Goal: Find specific page/section: Find specific page/section

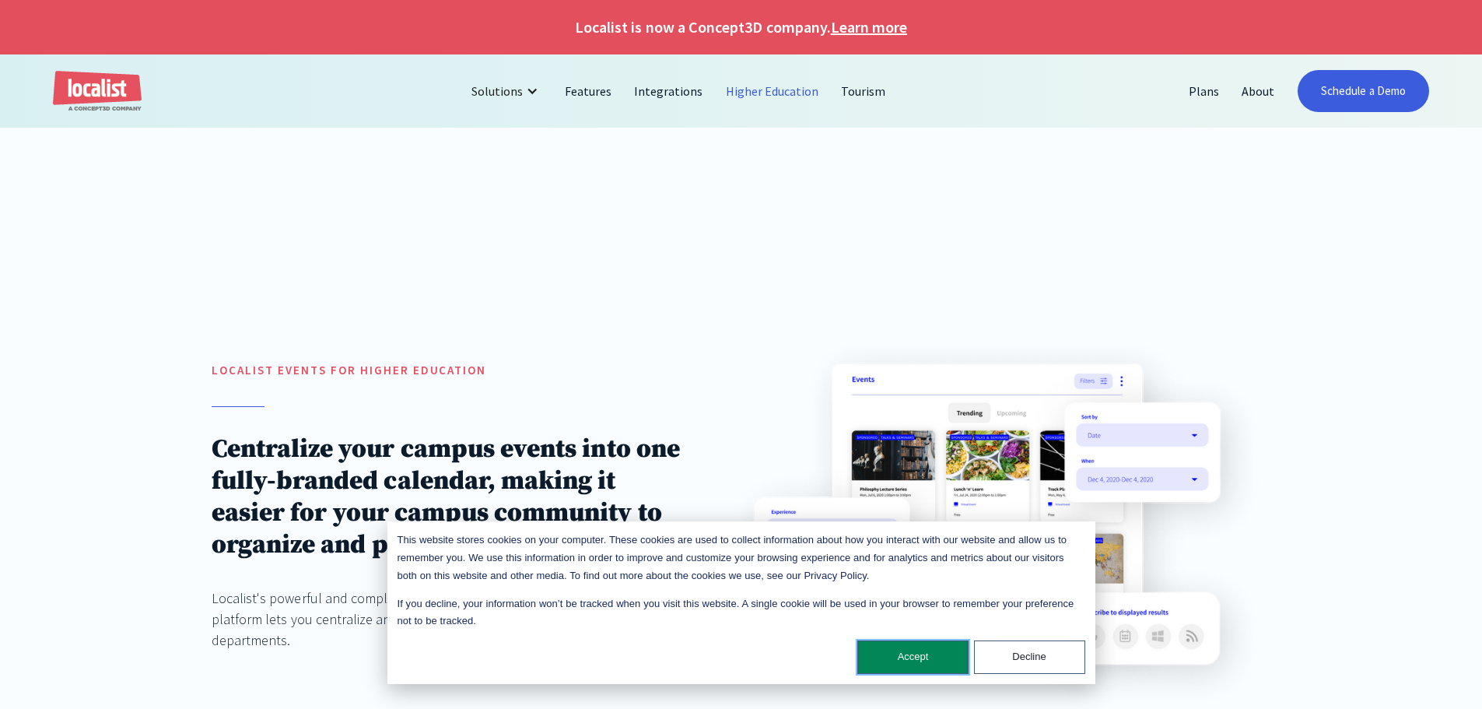
click at [908, 662] on button "Accept" at bounding box center [913, 656] width 111 height 33
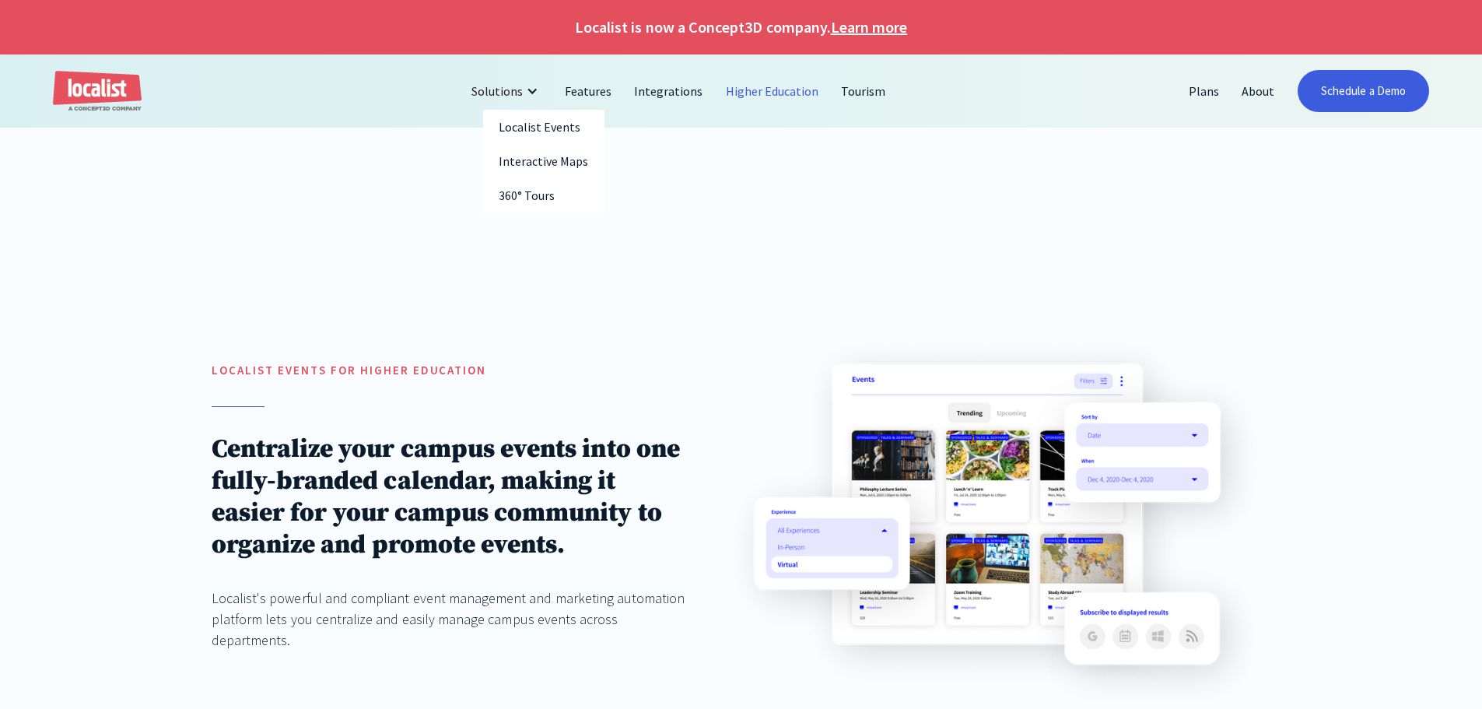
click at [537, 167] on link "Interactive Maps" at bounding box center [543, 161] width 121 height 34
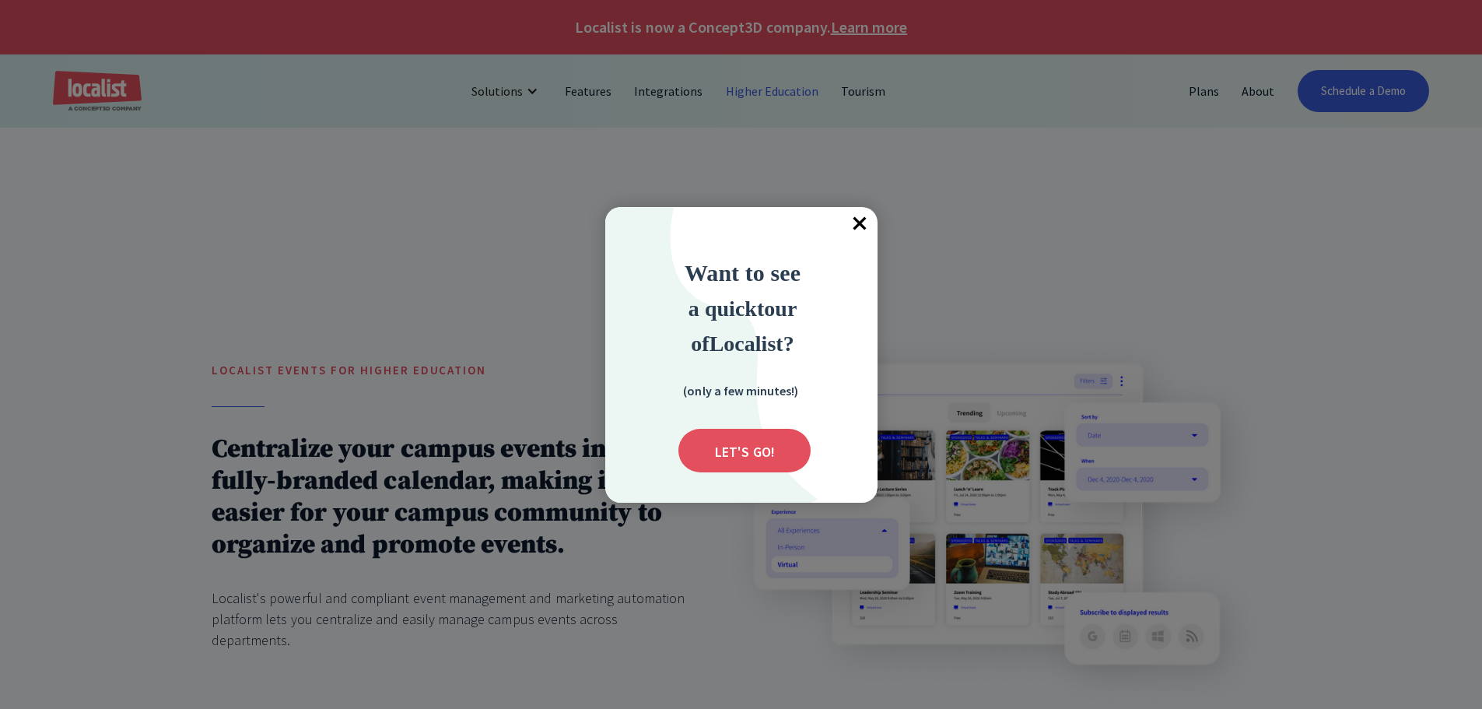
click at [868, 223] on span "×" at bounding box center [861, 224] width 34 height 34
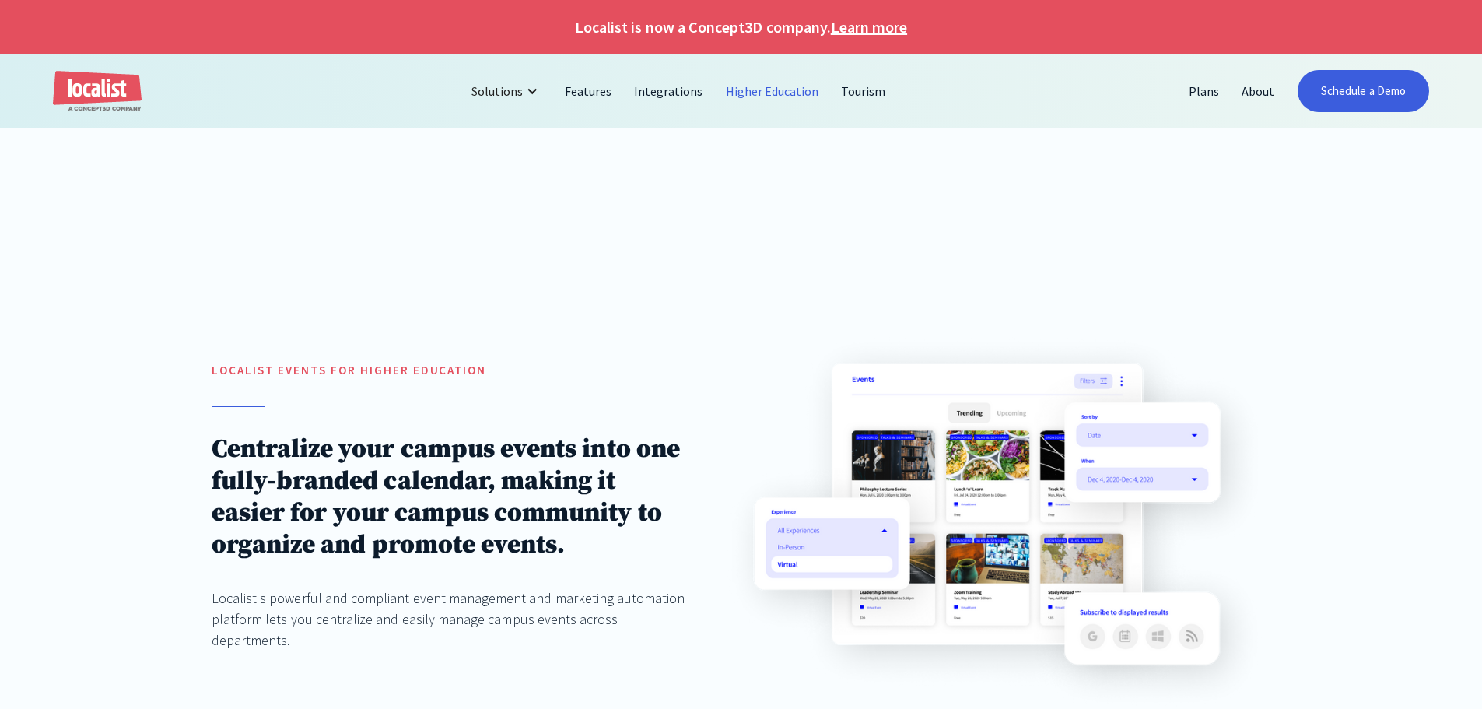
click at [767, 93] on link "Higher Education" at bounding box center [773, 90] width 116 height 37
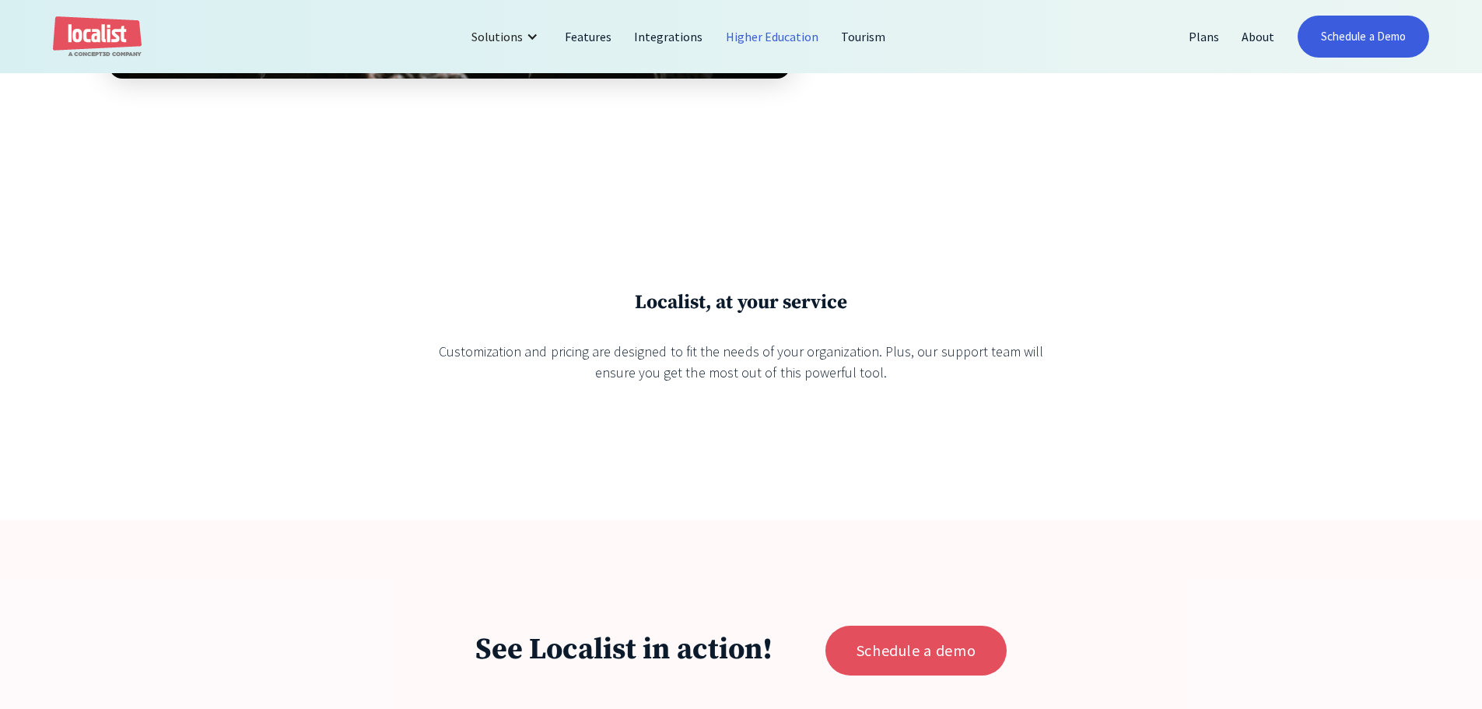
scroll to position [3580, 0]
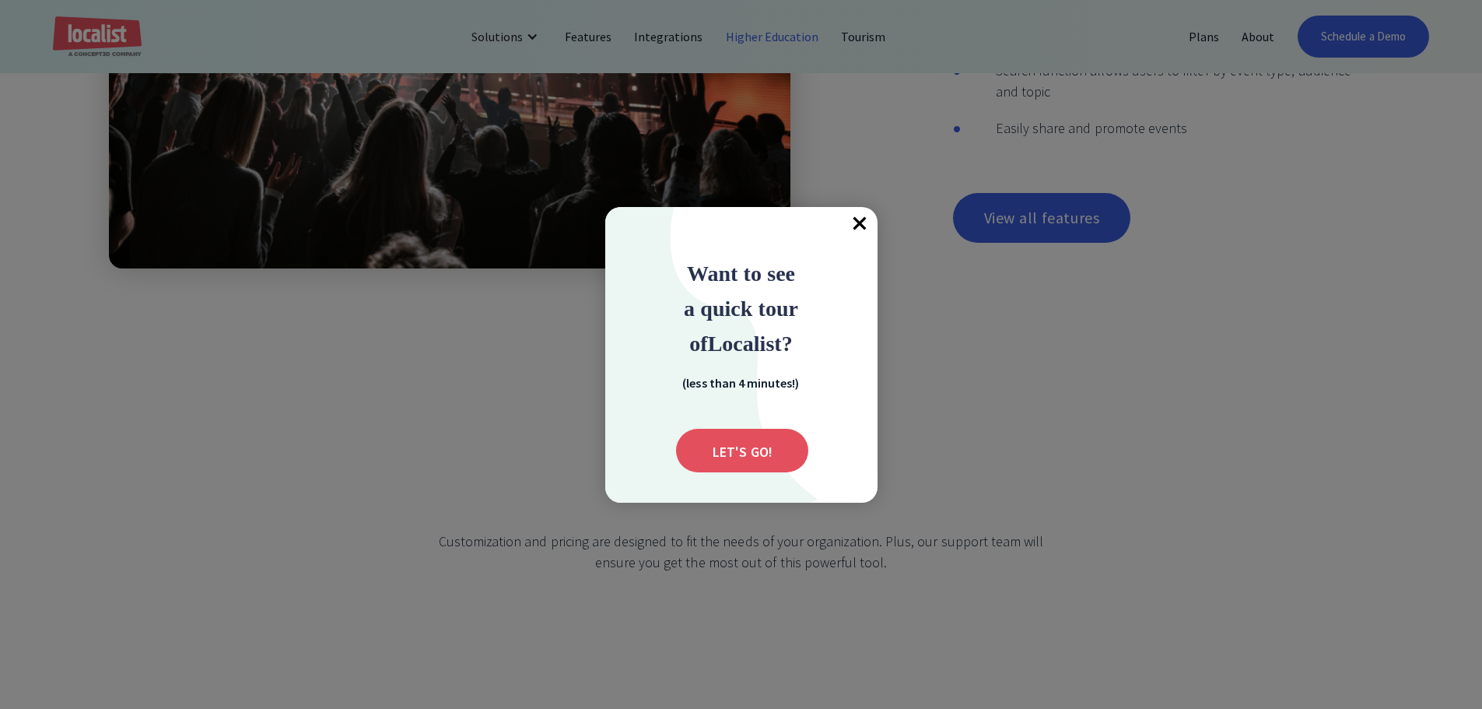
click at [860, 222] on span "×" at bounding box center [861, 224] width 34 height 34
